Goal: Check status: Check status

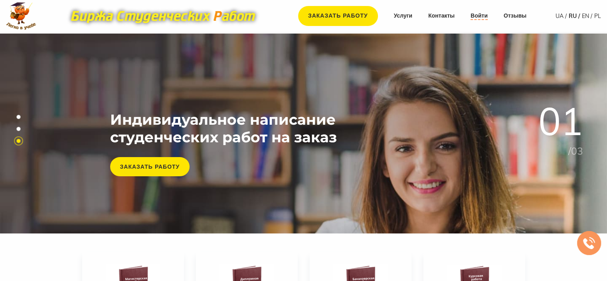
click at [477, 15] on link "Войти" at bounding box center [479, 16] width 17 height 8
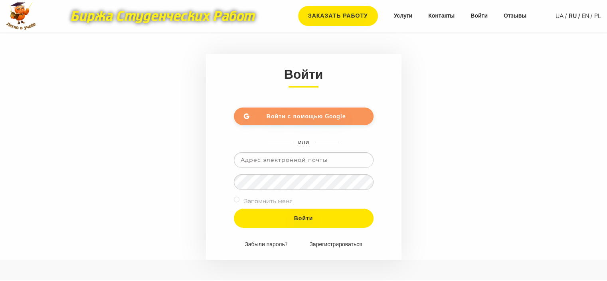
click at [254, 121] on link "Войти с помощью Google" at bounding box center [304, 116] width 140 height 18
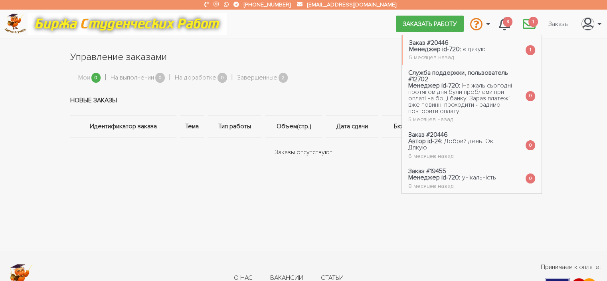
click at [530, 22] on span "1" at bounding box center [534, 22] width 10 height 10
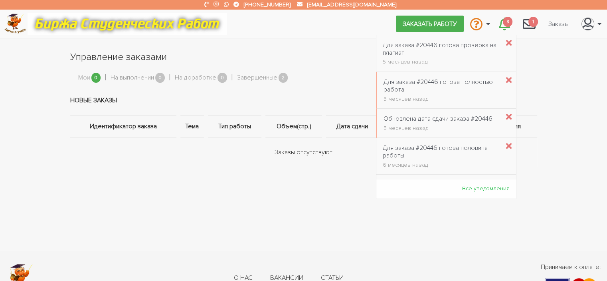
click at [511, 24] on link "8" at bounding box center [505, 24] width 24 height 22
click at [503, 21] on span "8" at bounding box center [508, 22] width 10 height 10
click at [509, 23] on span "8" at bounding box center [508, 22] width 10 height 10
click at [473, 149] on div "Для заказа #20446 готова половина работы" at bounding box center [441, 151] width 117 height 15
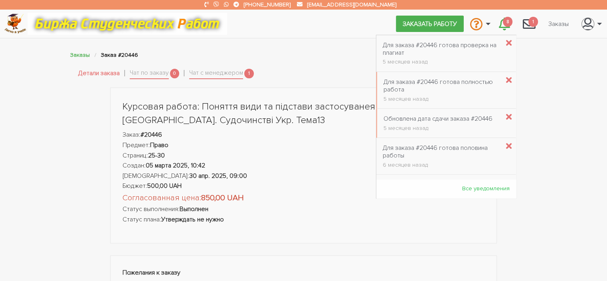
click at [506, 19] on span "8" at bounding box center [508, 22] width 10 height 10
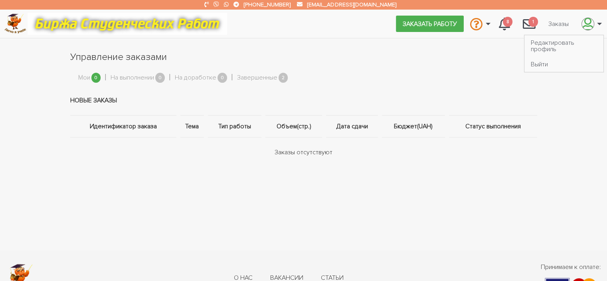
click at [602, 22] on link "\a \a" at bounding box center [589, 24] width 29 height 22
